Goal: Find specific page/section: Find specific page/section

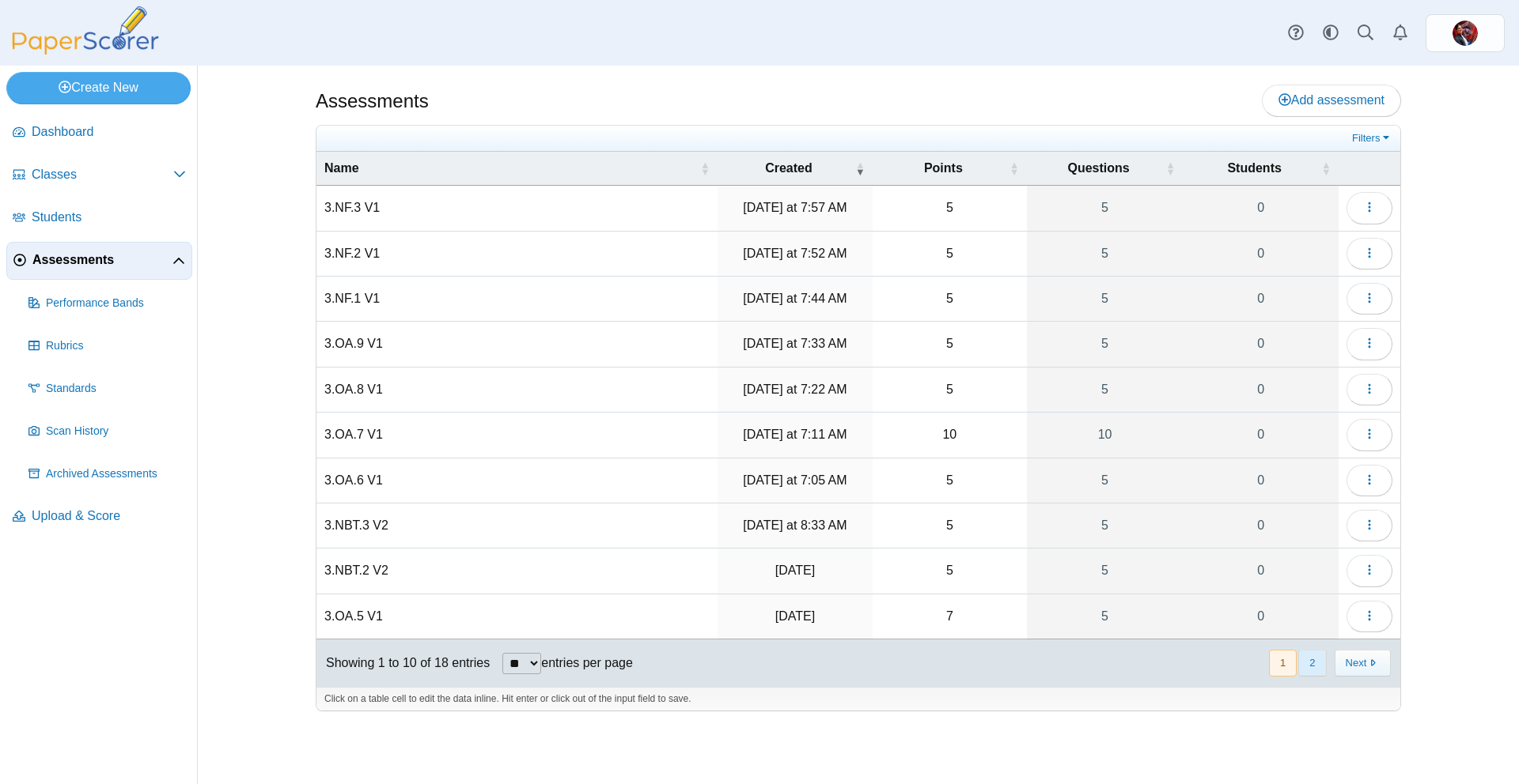
click at [1312, 665] on button "2" at bounding box center [1312, 662] width 27 height 26
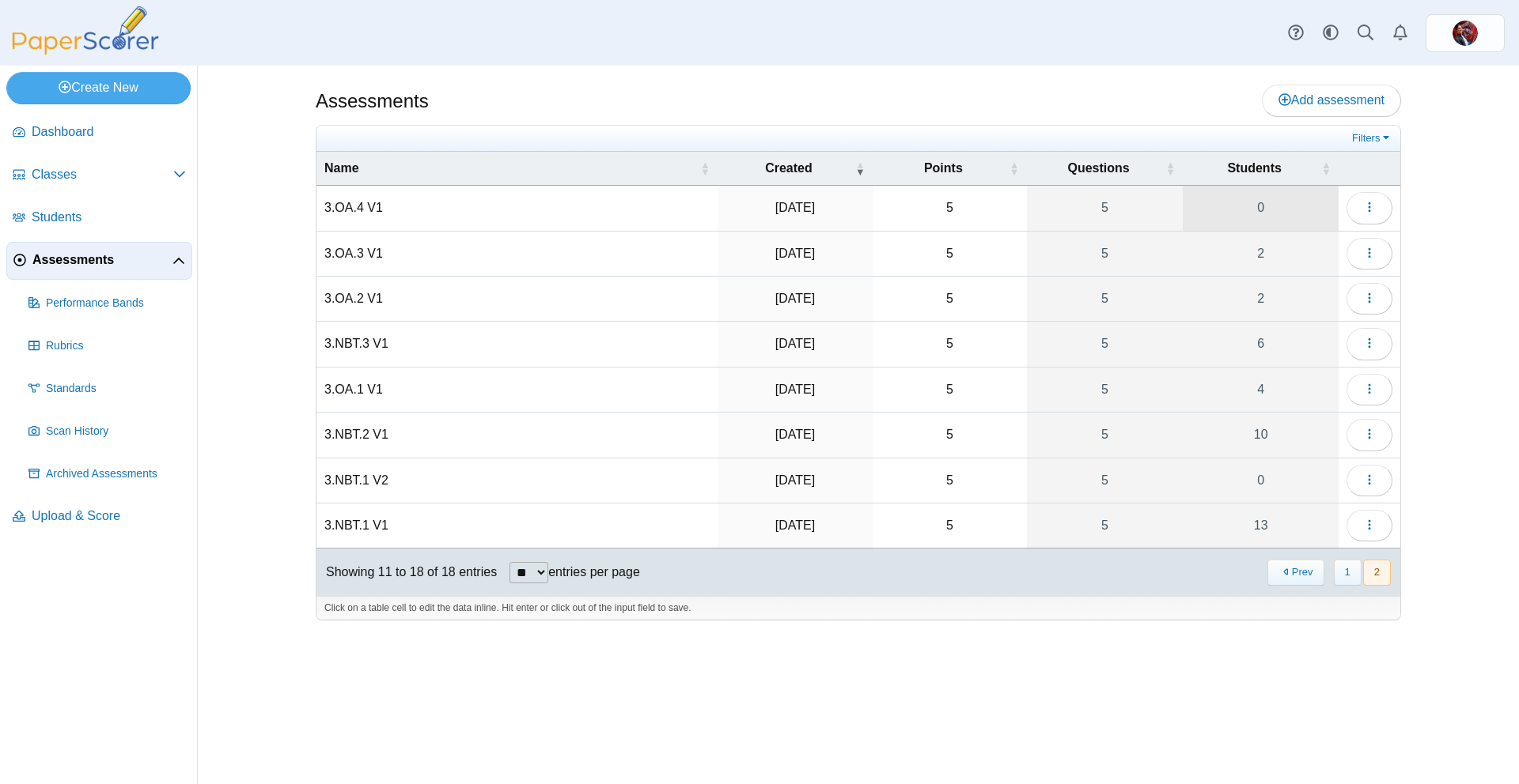
click at [1317, 211] on link "0" at bounding box center [1260, 207] width 156 height 44
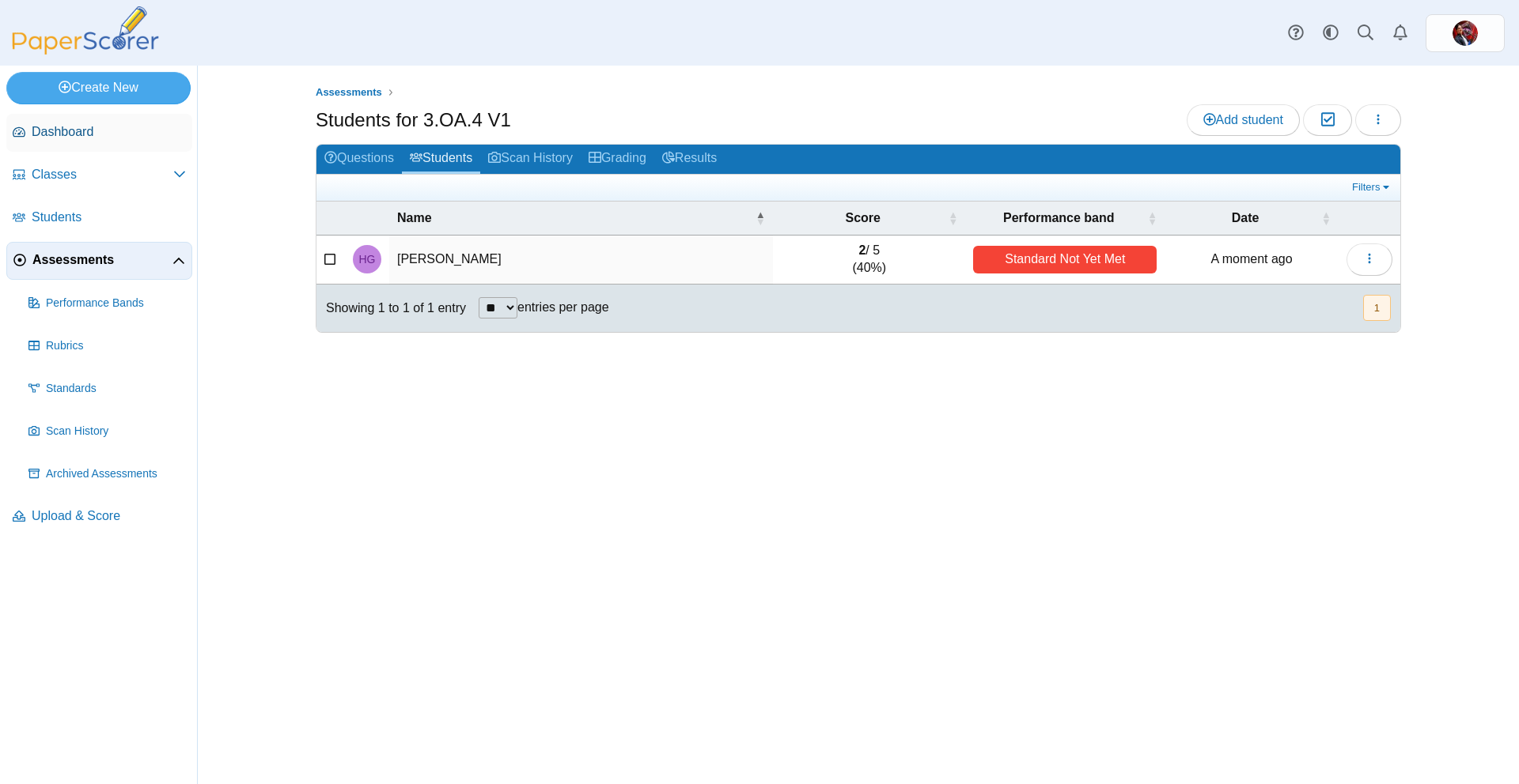
click at [82, 133] on span "Dashboard" at bounding box center [108, 131] width 154 height 17
